Goal: Task Accomplishment & Management: Manage account settings

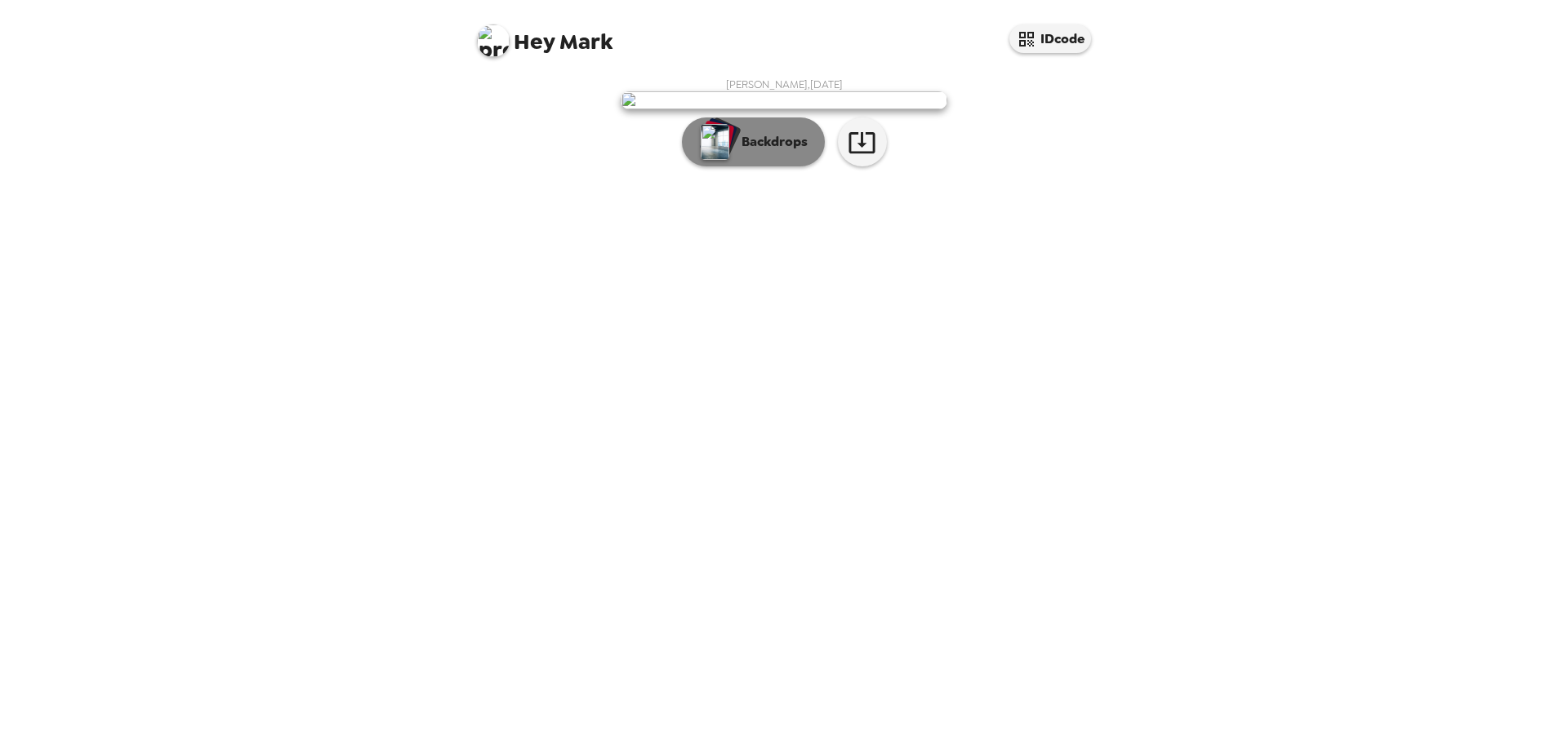
click at [745, 151] on p "Backdrops" at bounding box center [770, 142] width 74 height 20
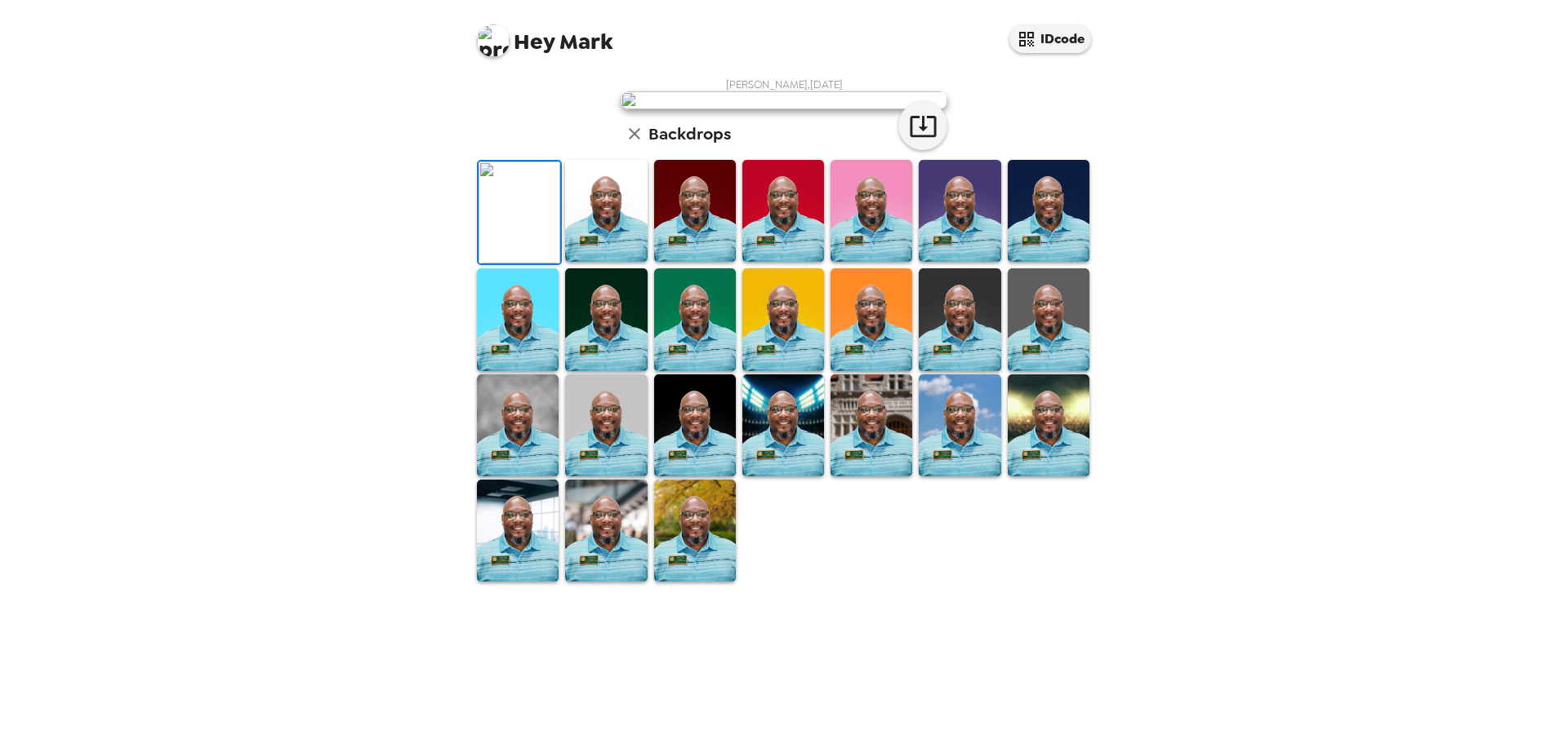
click at [1277, 480] on div "Hey Mark IDcode [PERSON_NAME] , [DATE] Backdrops" at bounding box center [784, 372] width 1568 height 743
click at [1049, 34] on button "IDcode" at bounding box center [1050, 38] width 82 height 29
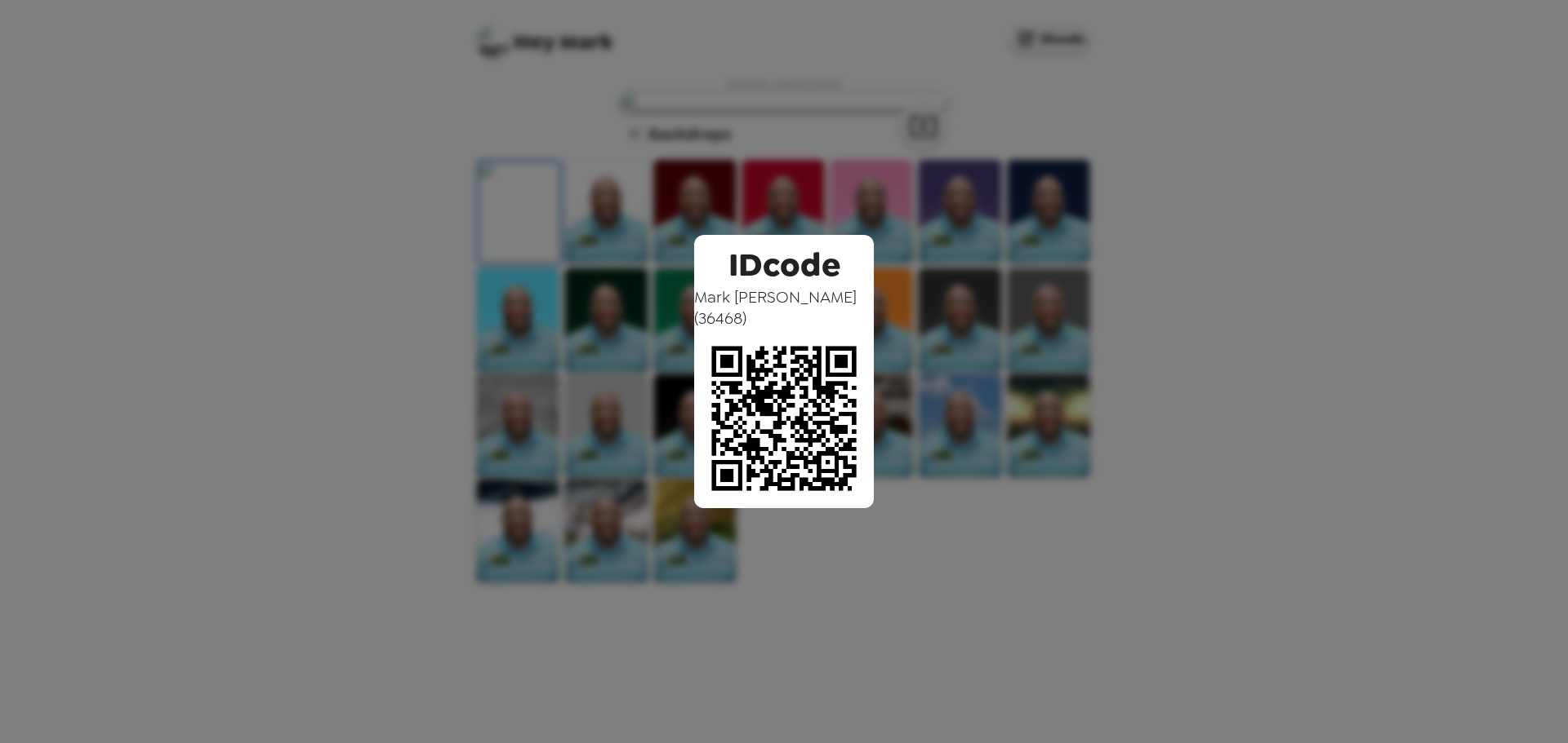
click at [423, 160] on div "IDcode [PERSON_NAME] ( 36468 )" at bounding box center [784, 372] width 1568 height 743
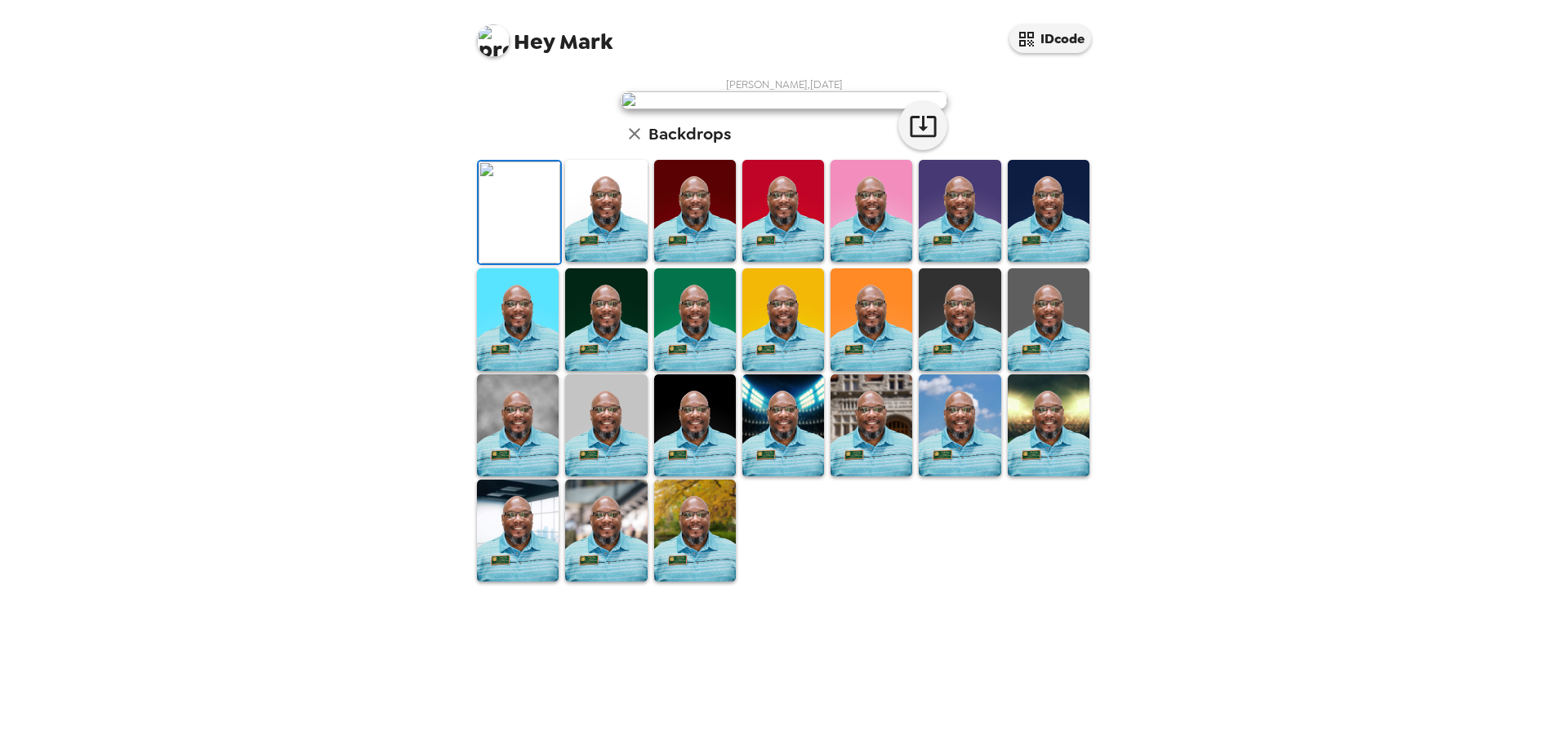
click at [498, 44] on img at bounding box center [493, 40] width 33 height 33
click at [520, 87] on li "Edit my info" at bounding box center [558, 78] width 163 height 29
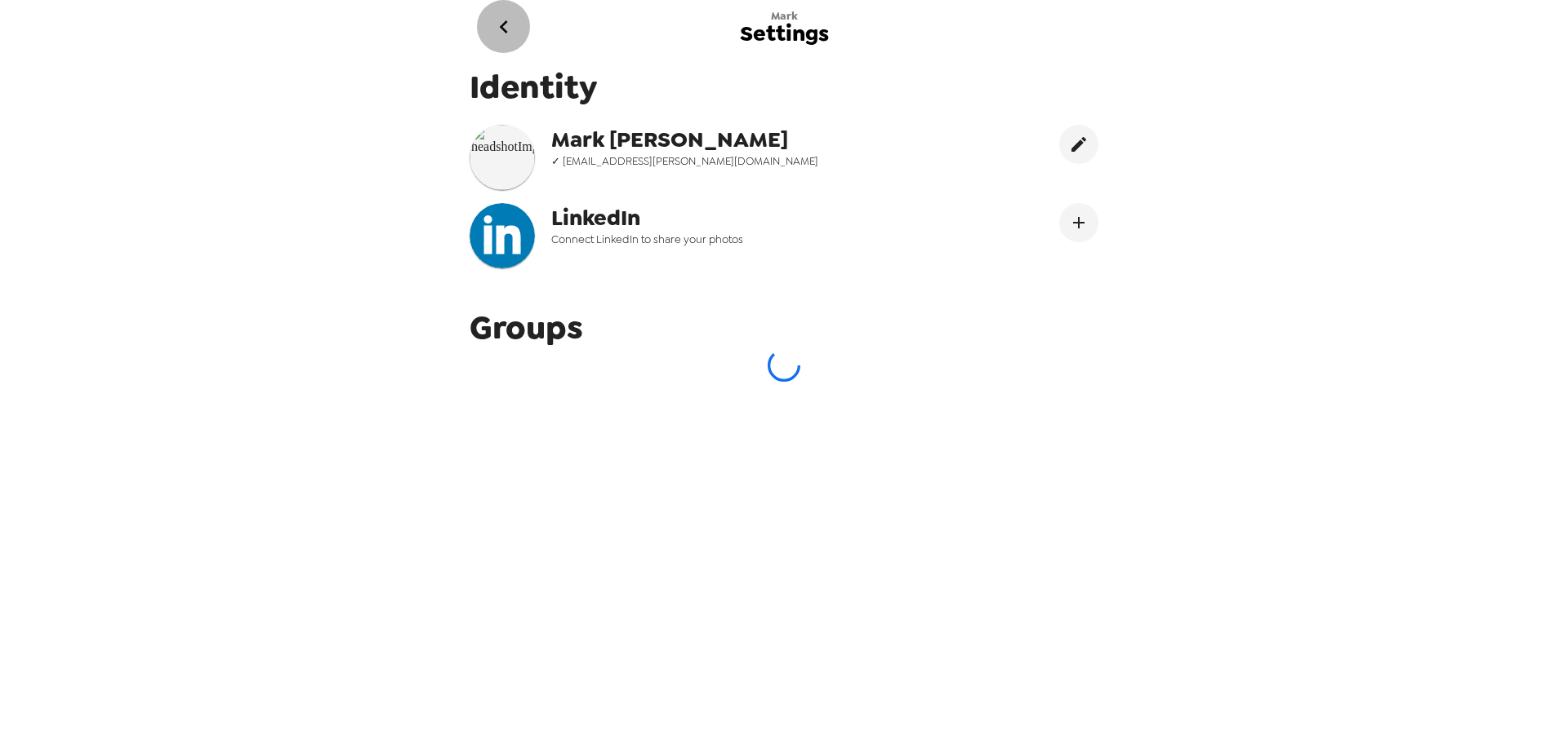
click at [496, 37] on icon "go back" at bounding box center [503, 27] width 26 height 26
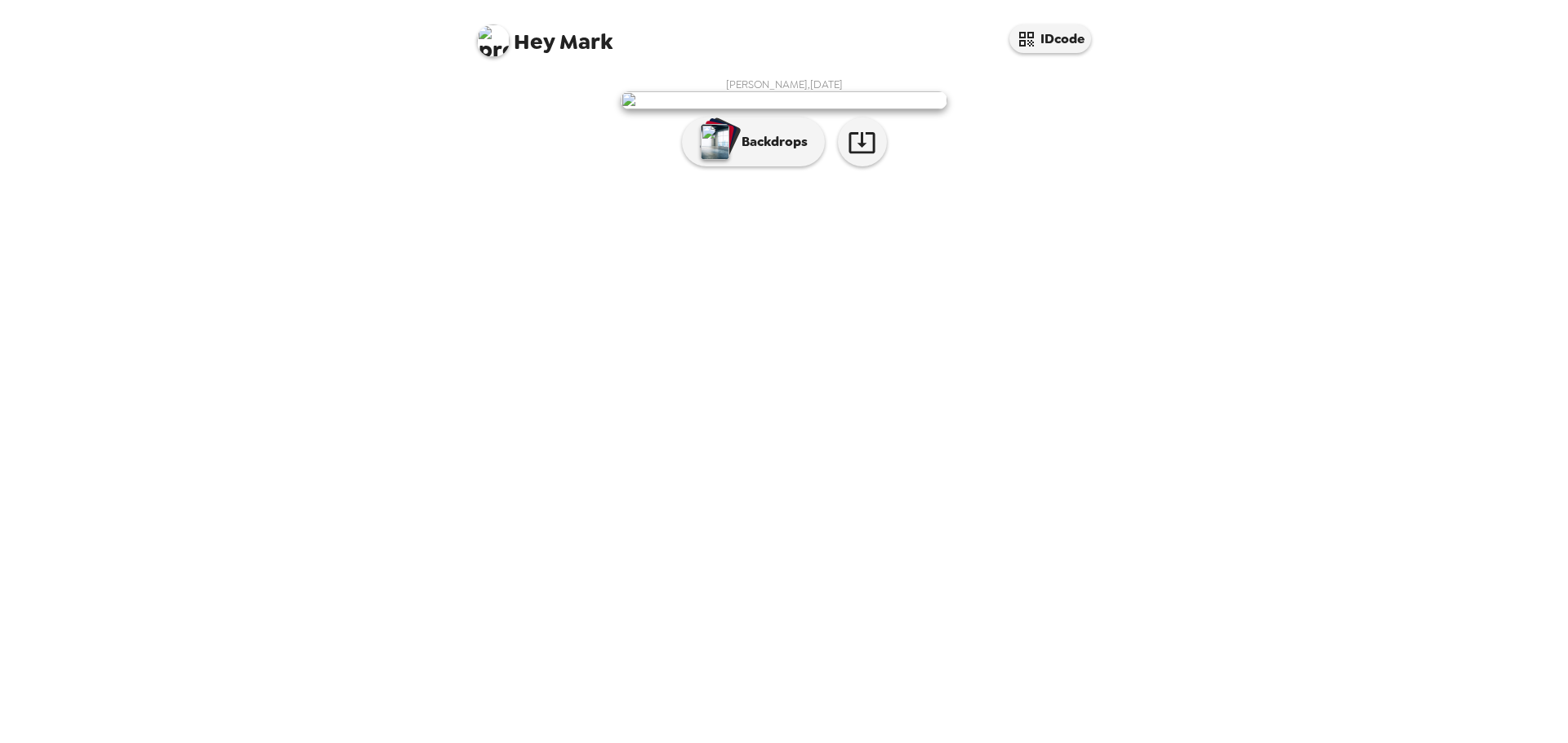
click at [497, 39] on img at bounding box center [493, 40] width 33 height 33
click at [511, 110] on span "Get help" at bounding box center [513, 108] width 45 height 14
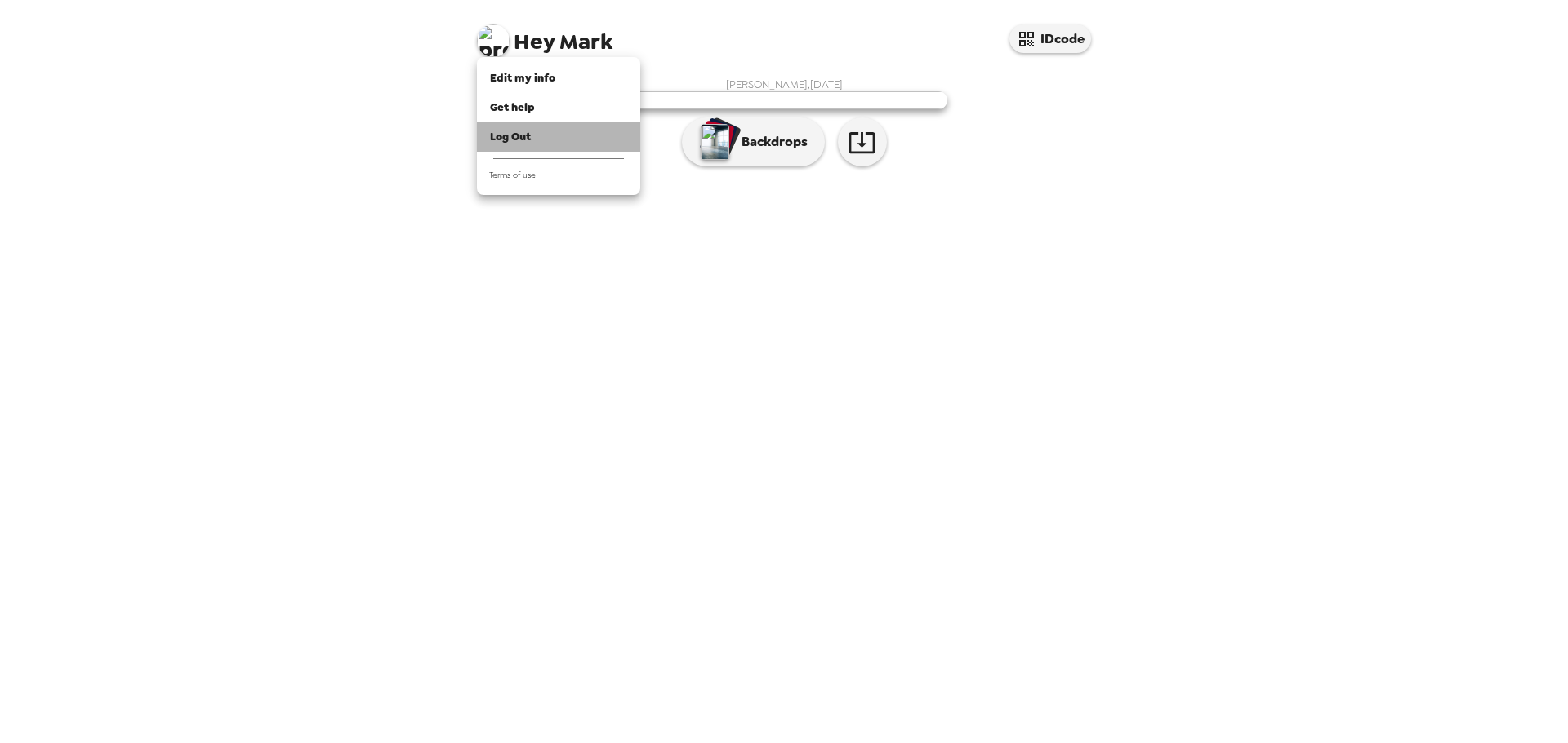
click at [502, 135] on span "Log Out" at bounding box center [511, 137] width 41 height 14
